Goal: Task Accomplishment & Management: Manage account settings

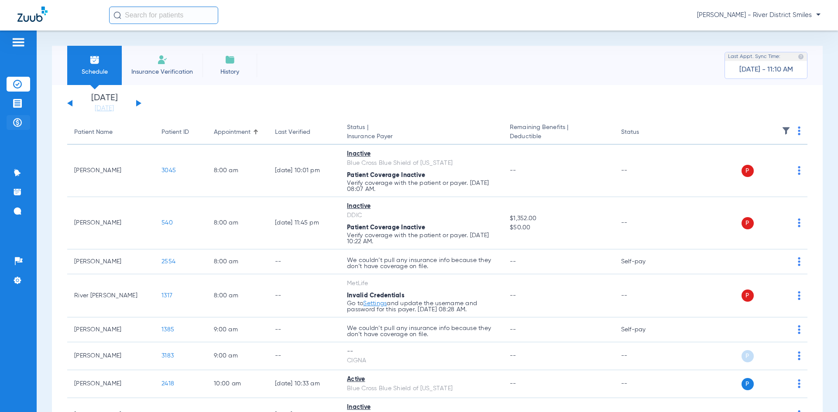
click at [23, 120] on li "Payments & A/R" at bounding box center [19, 122] width 24 height 15
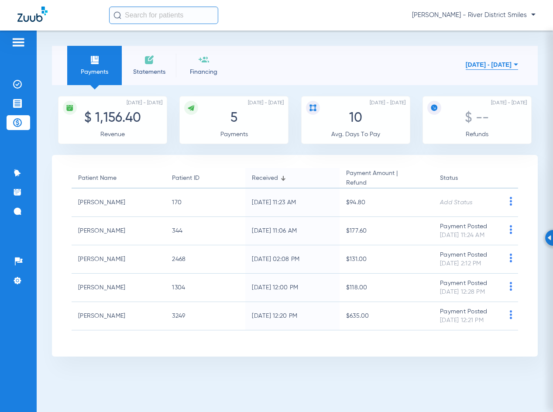
click at [150, 69] on span "Statements" at bounding box center [148, 72] width 41 height 9
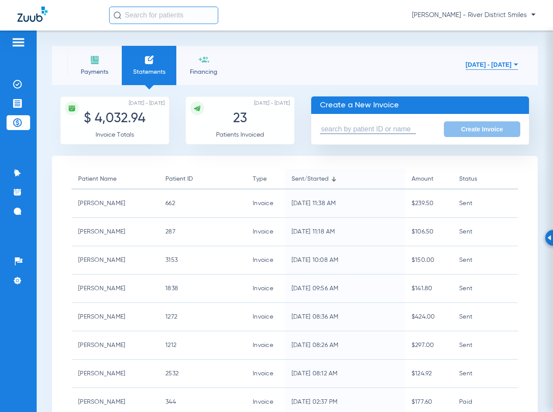
click at [381, 129] on input "text" at bounding box center [368, 129] width 96 height 9
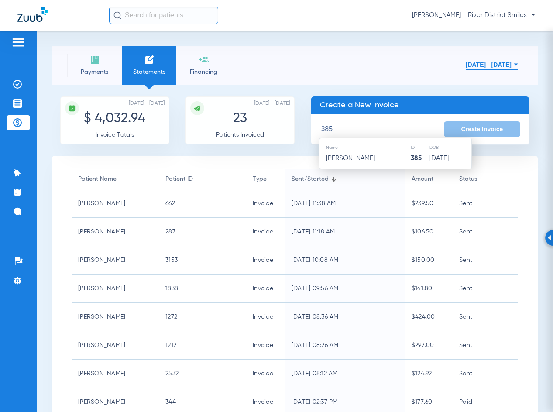
click at [384, 150] on th "Name" at bounding box center [364, 148] width 90 height 10
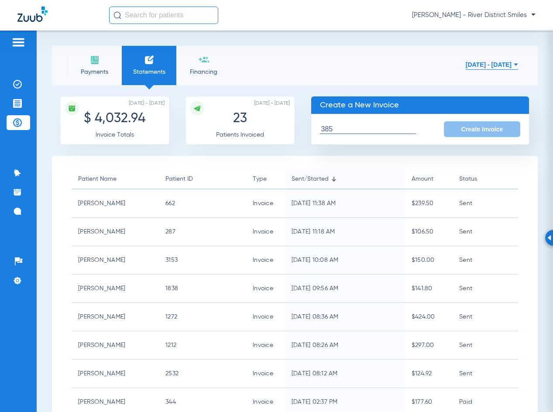
click at [387, 129] on input "385" at bounding box center [368, 129] width 96 height 9
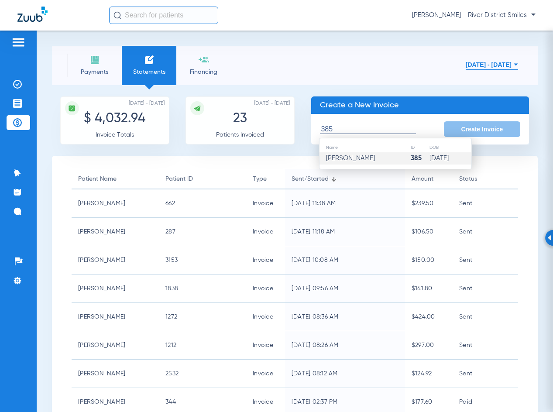
click at [384, 158] on td "Robin T Ellison" at bounding box center [364, 158] width 90 height 12
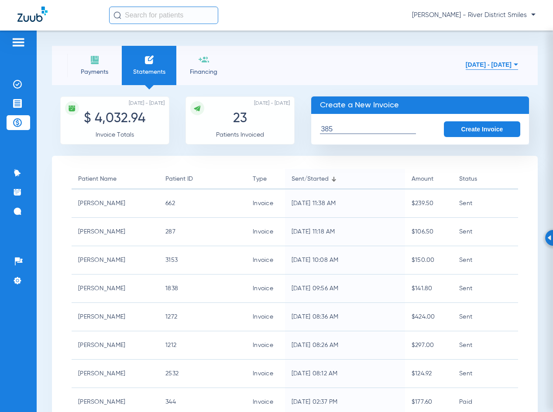
type input "Robin T Ellison"
click at [477, 123] on button "Create Invoice" at bounding box center [482, 129] width 77 height 16
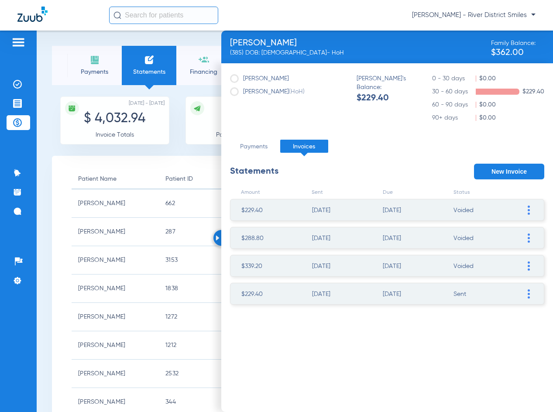
click at [529, 293] on img at bounding box center [529, 293] width 2 height 9
click at [488, 358] on li "Mark invoice PAID" at bounding box center [484, 358] width 98 height 13
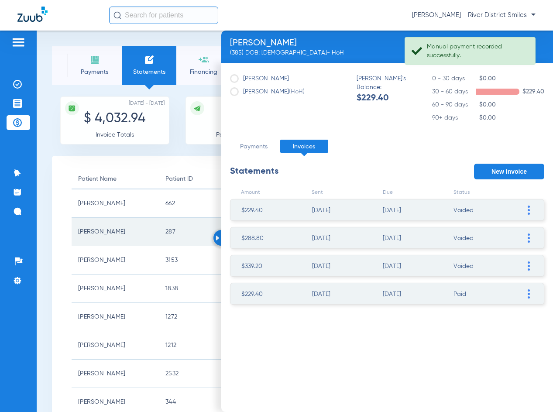
click at [213, 235] on td "287" at bounding box center [202, 232] width 87 height 28
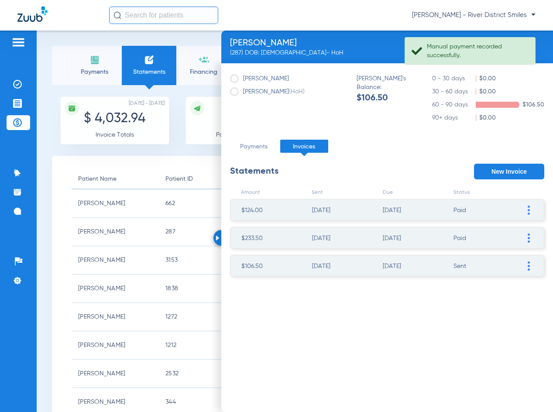
click at [219, 240] on img at bounding box center [218, 237] width 4 height 5
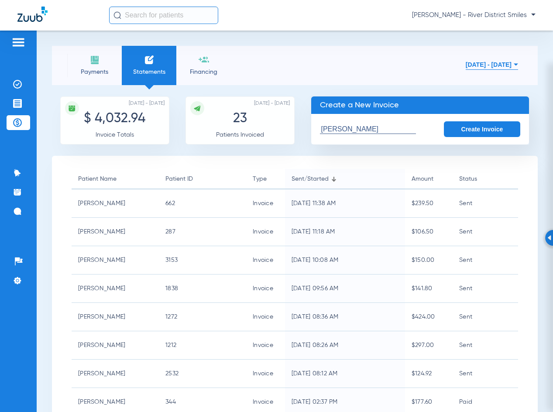
click at [376, 128] on input "Robin T Ellison" at bounding box center [368, 129] width 96 height 9
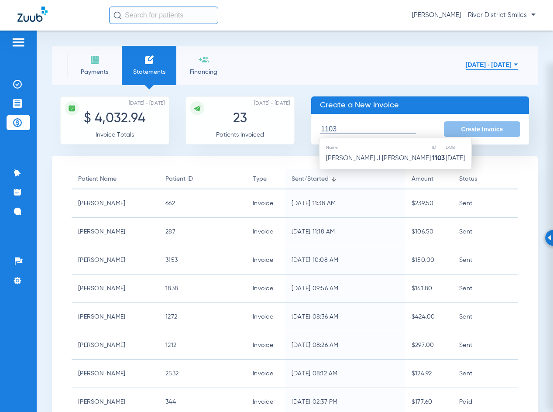
click at [389, 162] on td "Griffin J Ellison" at bounding box center [375, 158] width 112 height 12
type input "Griffin J Ellison"
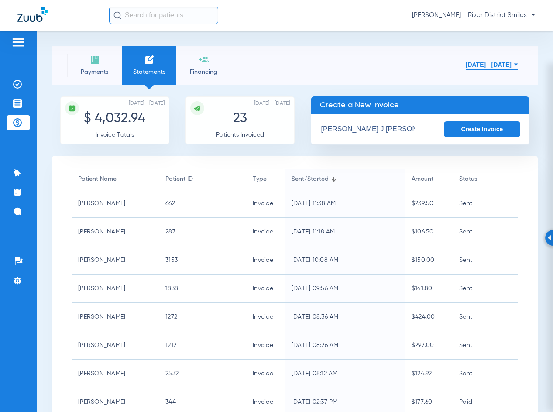
click at [474, 131] on button "Create Invoice" at bounding box center [482, 129] width 77 height 16
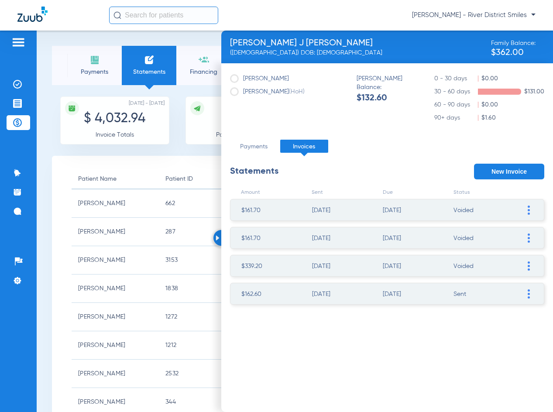
click at [525, 294] on span at bounding box center [528, 293] width 9 height 21
click at [497, 361] on li "Mark invoice PAID" at bounding box center [484, 358] width 98 height 13
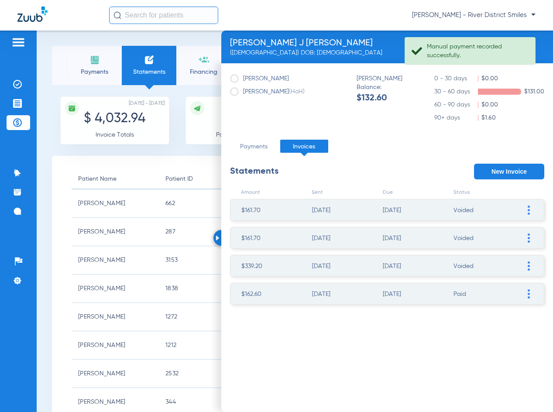
click at [216, 237] on img at bounding box center [218, 237] width 4 height 5
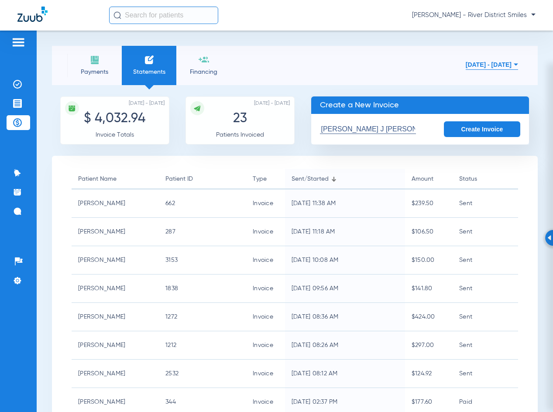
click at [97, 81] on li "Payments" at bounding box center [94, 65] width 55 height 39
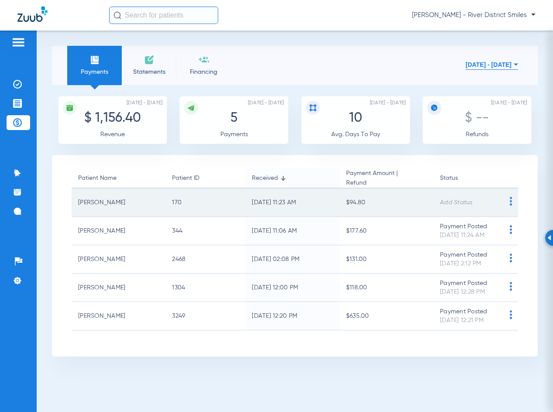
click at [508, 204] on img at bounding box center [510, 201] width 11 height 9
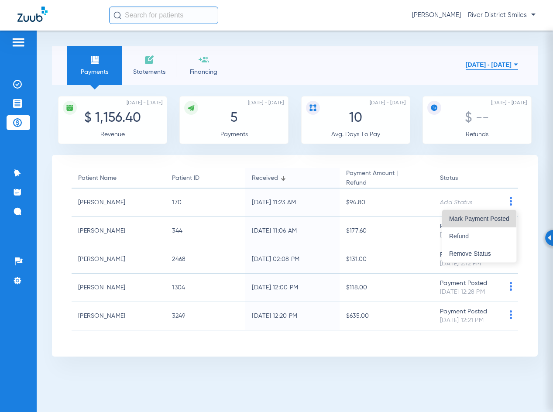
click at [499, 221] on span "Mark Payment Posted" at bounding box center [479, 219] width 60 height 6
